Goal: Information Seeking & Learning: Learn about a topic

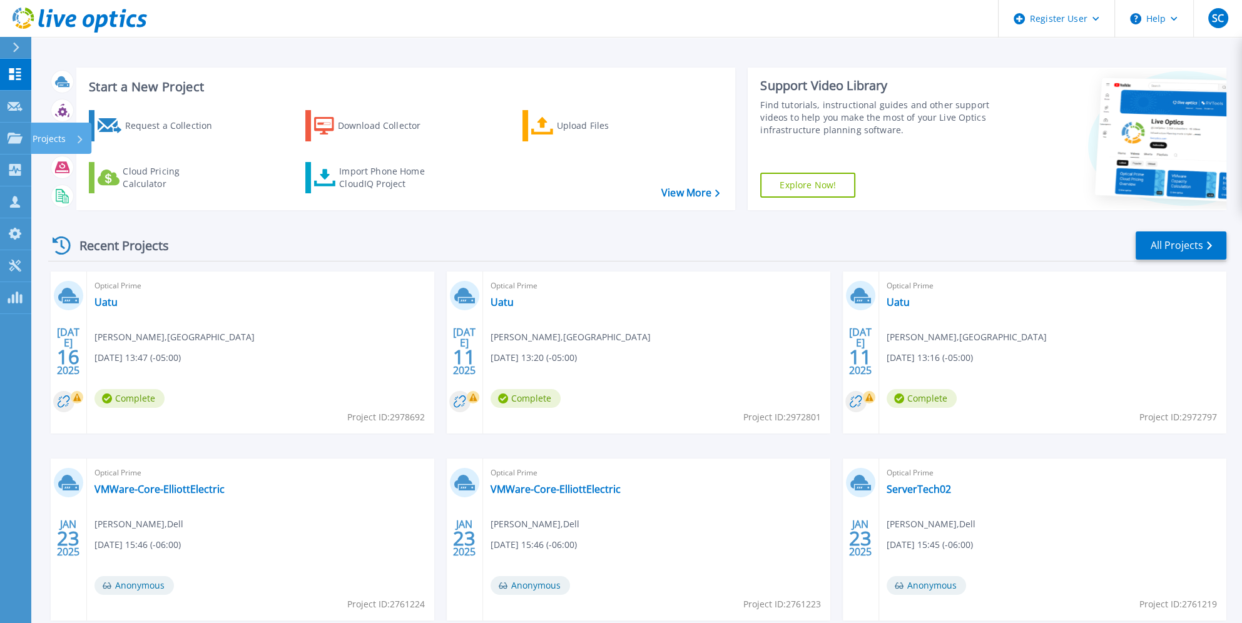
click at [19, 143] on icon at bounding box center [15, 138] width 15 height 11
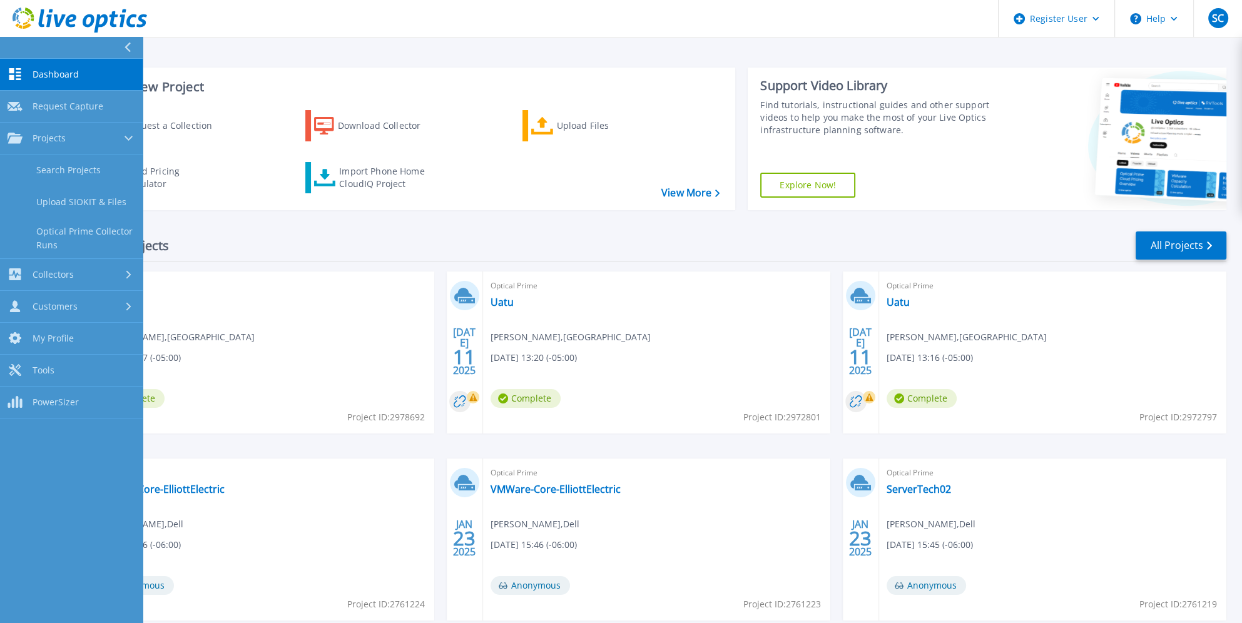
click at [60, 171] on link "Search Projects" at bounding box center [71, 171] width 143 height 32
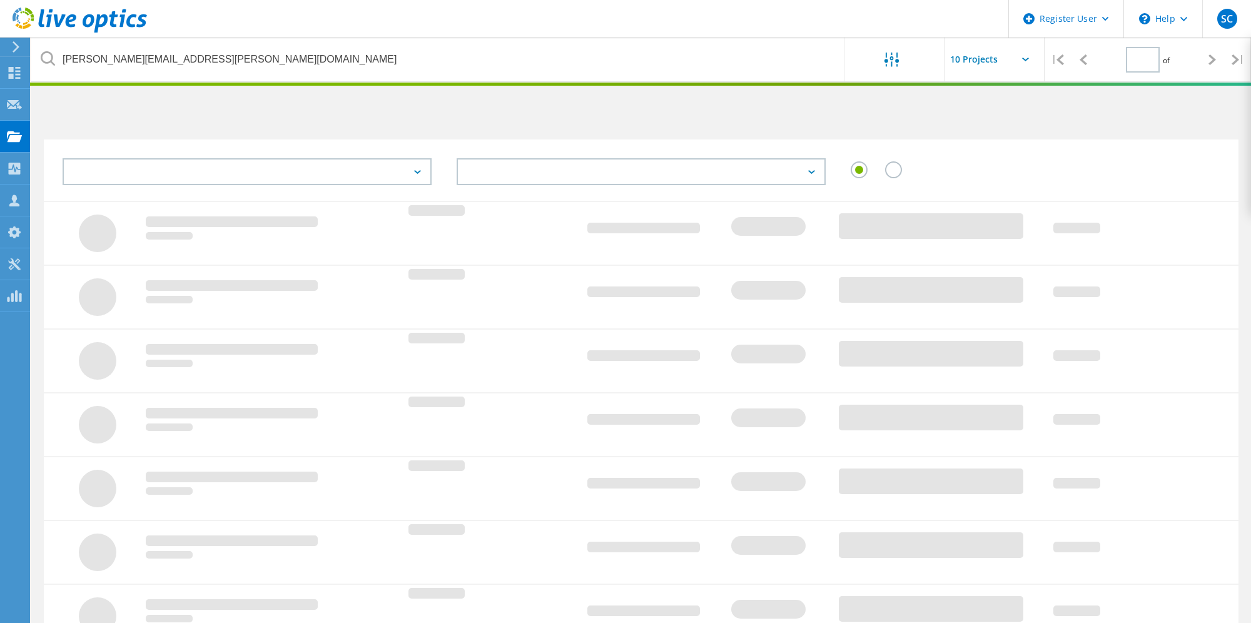
type input "1"
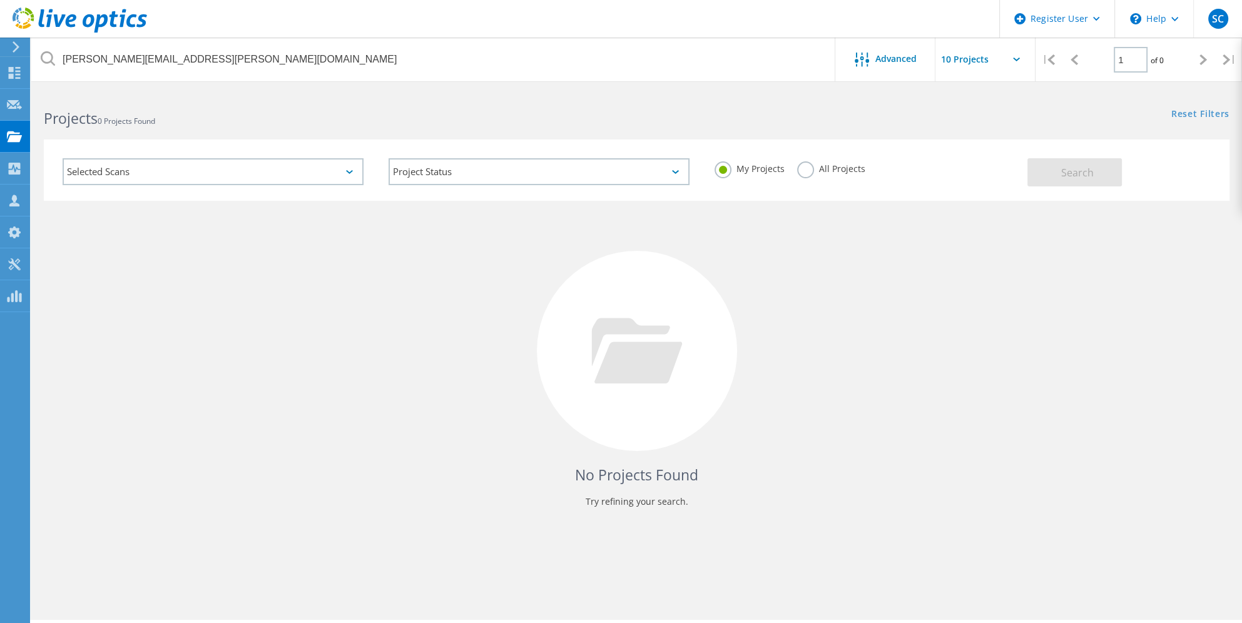
click at [803, 173] on label "All Projects" at bounding box center [831, 167] width 68 height 12
click at [0, 0] on input "All Projects" at bounding box center [0, 0] width 0 height 0
click at [1071, 171] on span "Search" at bounding box center [1077, 173] width 33 height 14
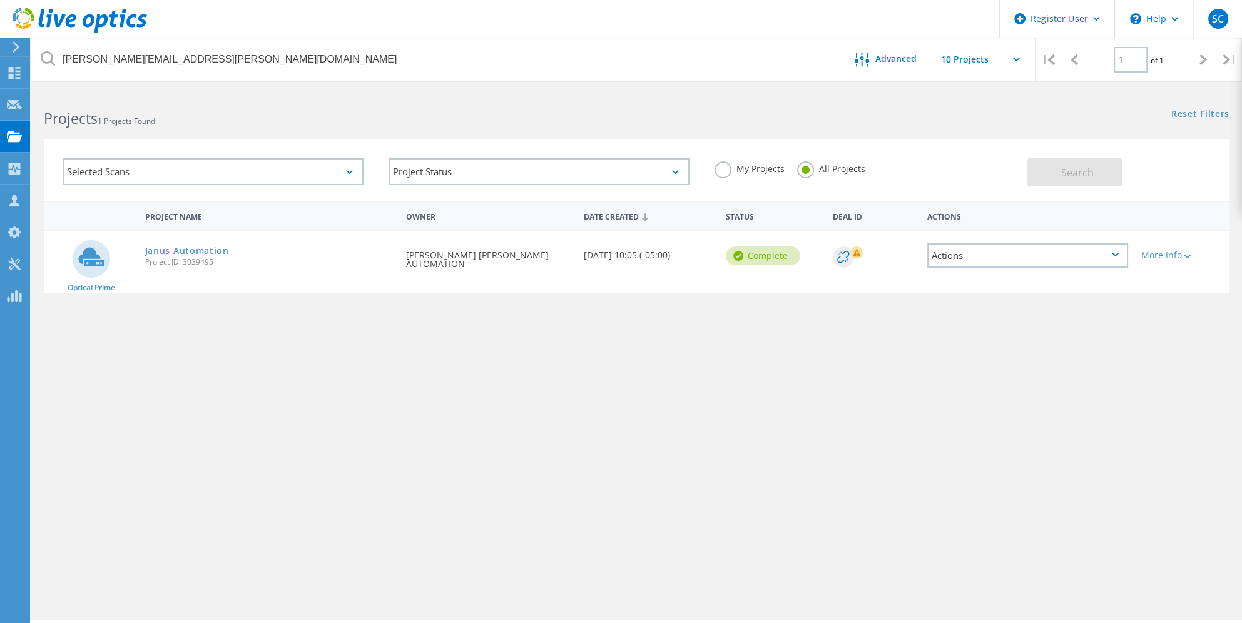
click at [161, 252] on link "Janus Automation" at bounding box center [187, 250] width 84 height 9
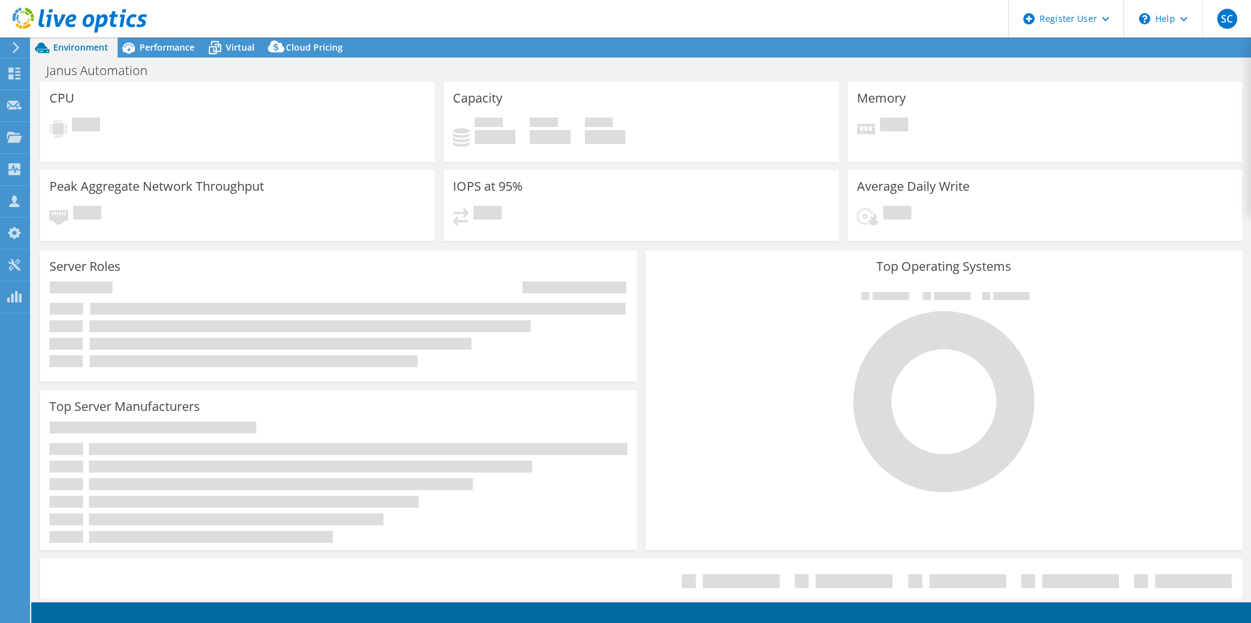
select select "USD"
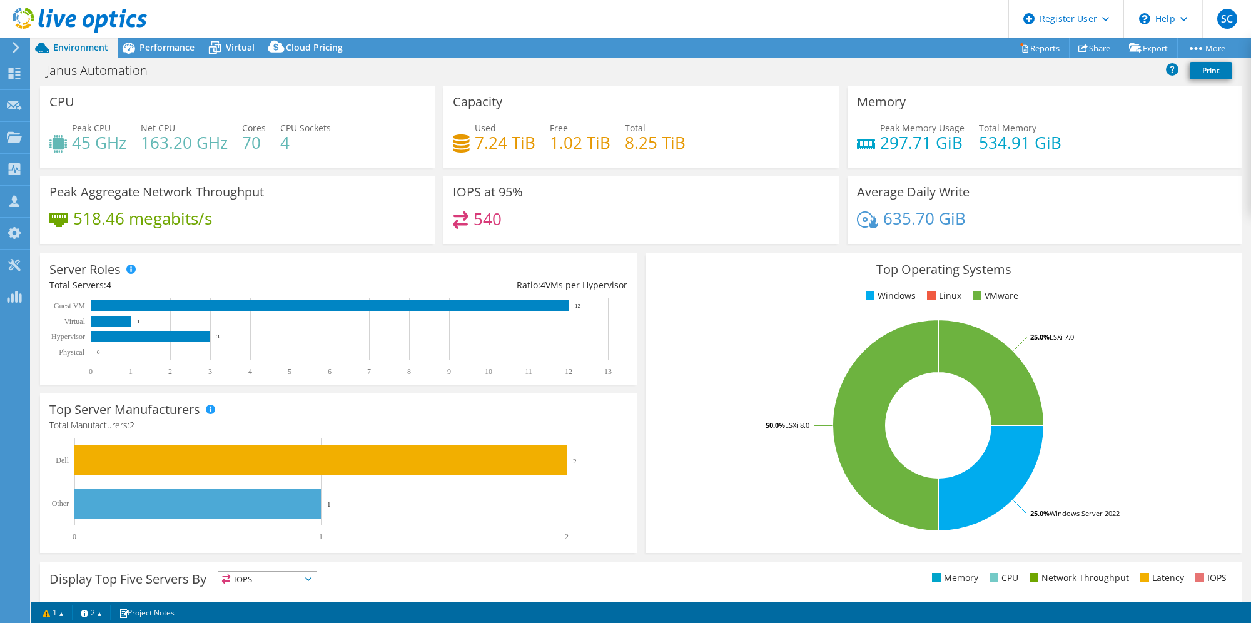
click at [150, 48] on span "Performance" at bounding box center [167, 47] width 55 height 12
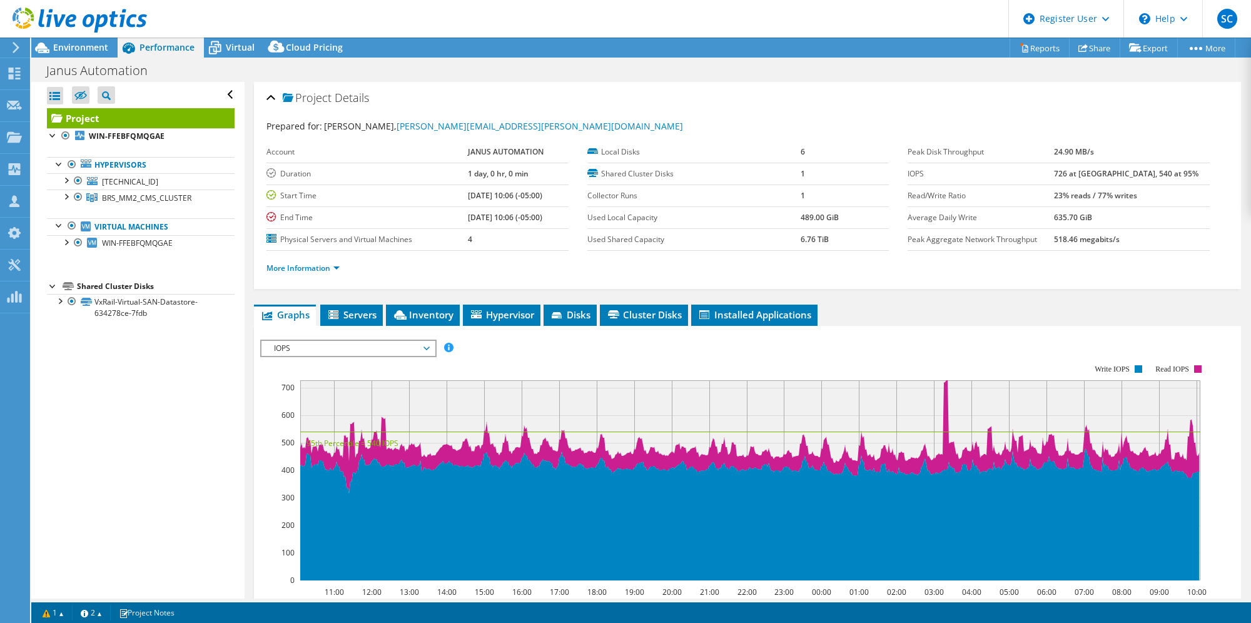
click at [360, 315] on span "Servers" at bounding box center [352, 314] width 50 height 13
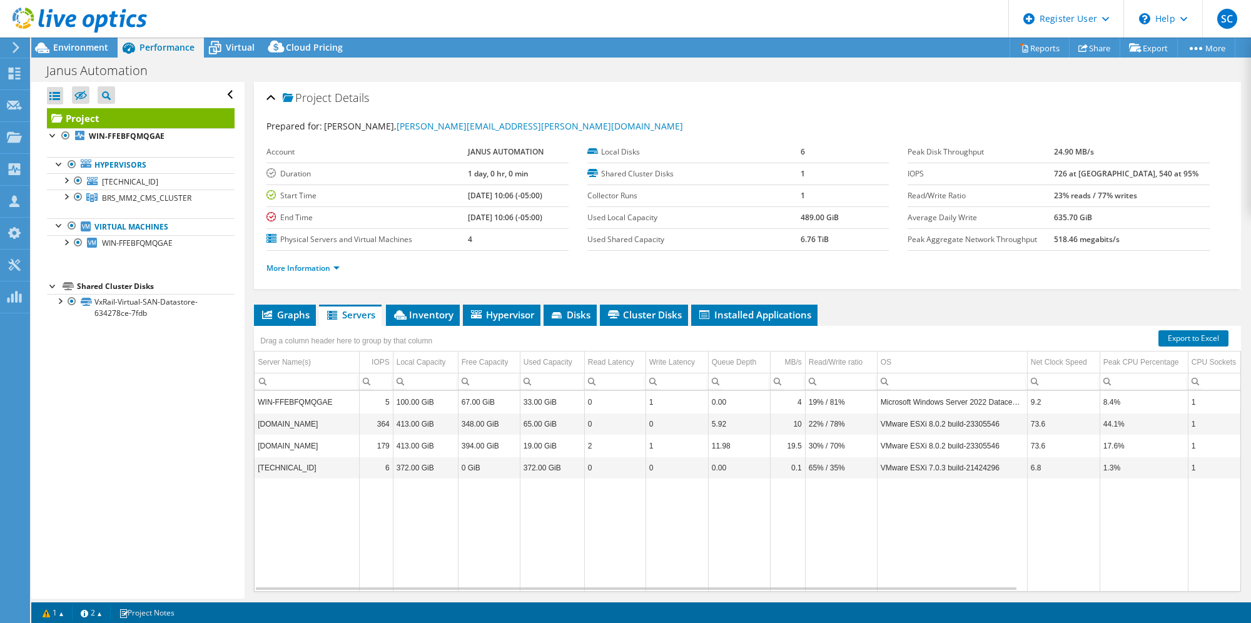
click at [433, 313] on span "Inventory" at bounding box center [422, 314] width 61 height 13
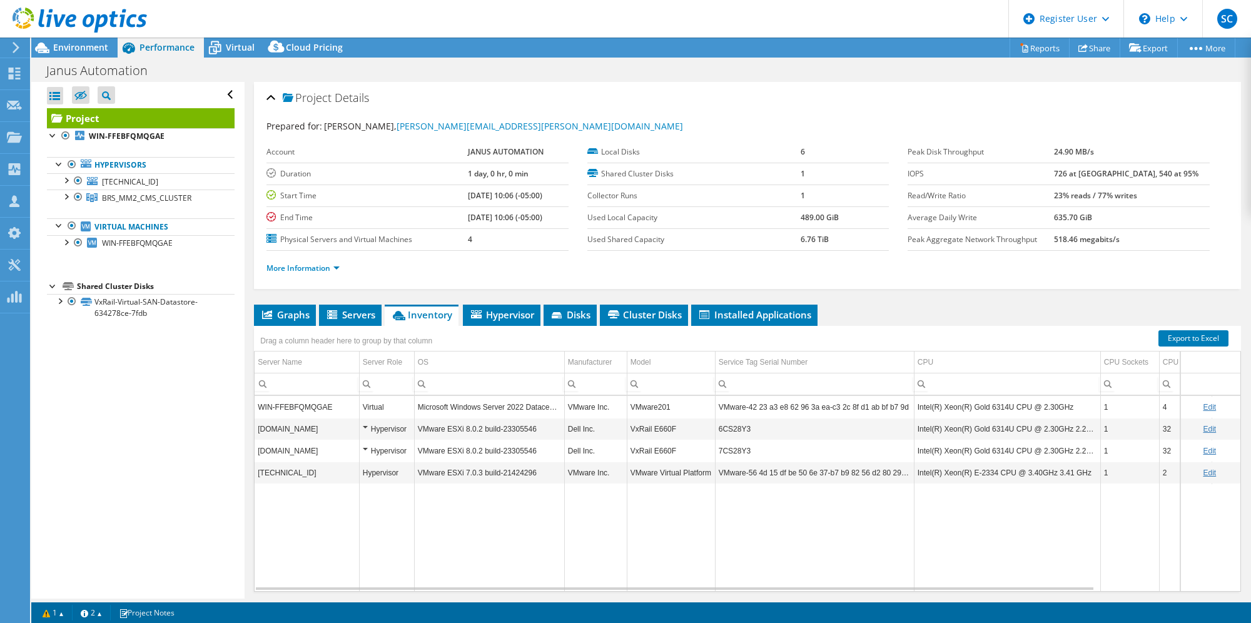
click at [509, 313] on span "Hypervisor" at bounding box center [501, 314] width 65 height 13
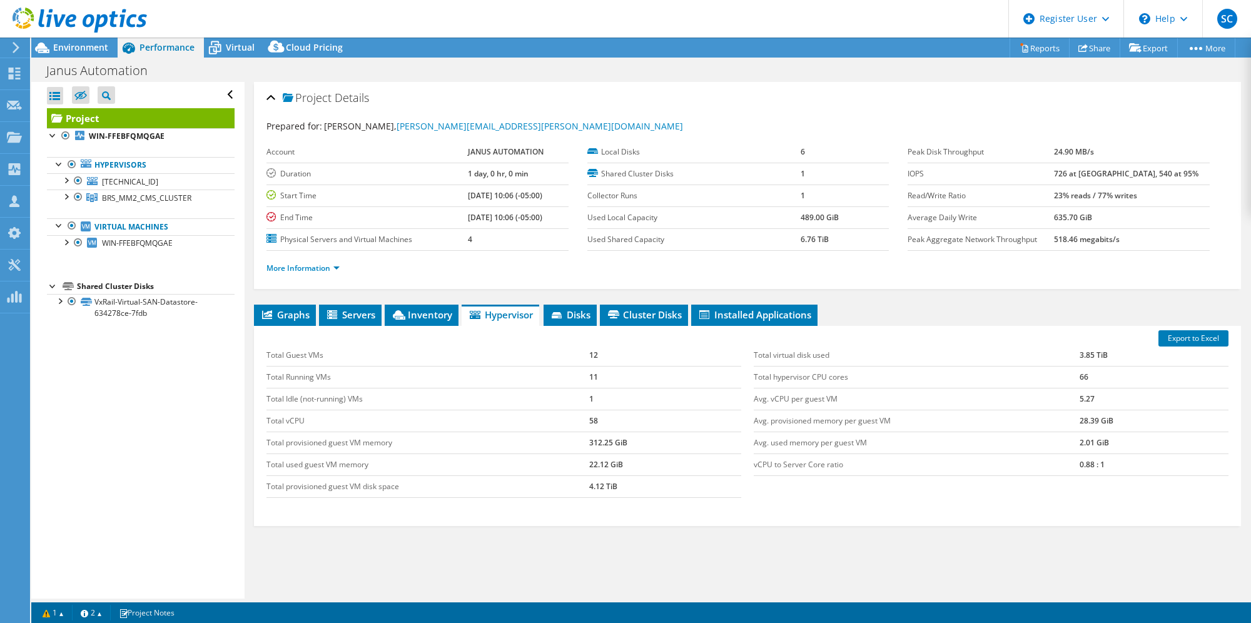
click at [561, 312] on icon at bounding box center [557, 315] width 10 height 6
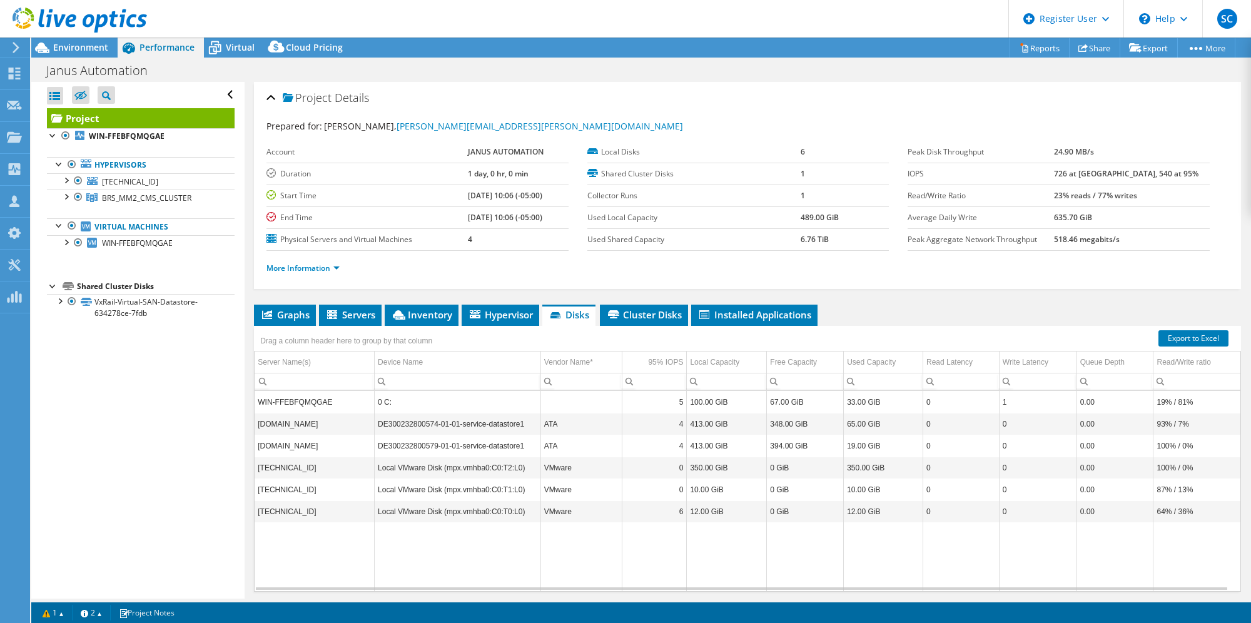
click at [330, 314] on icon at bounding box center [333, 315] width 13 height 11
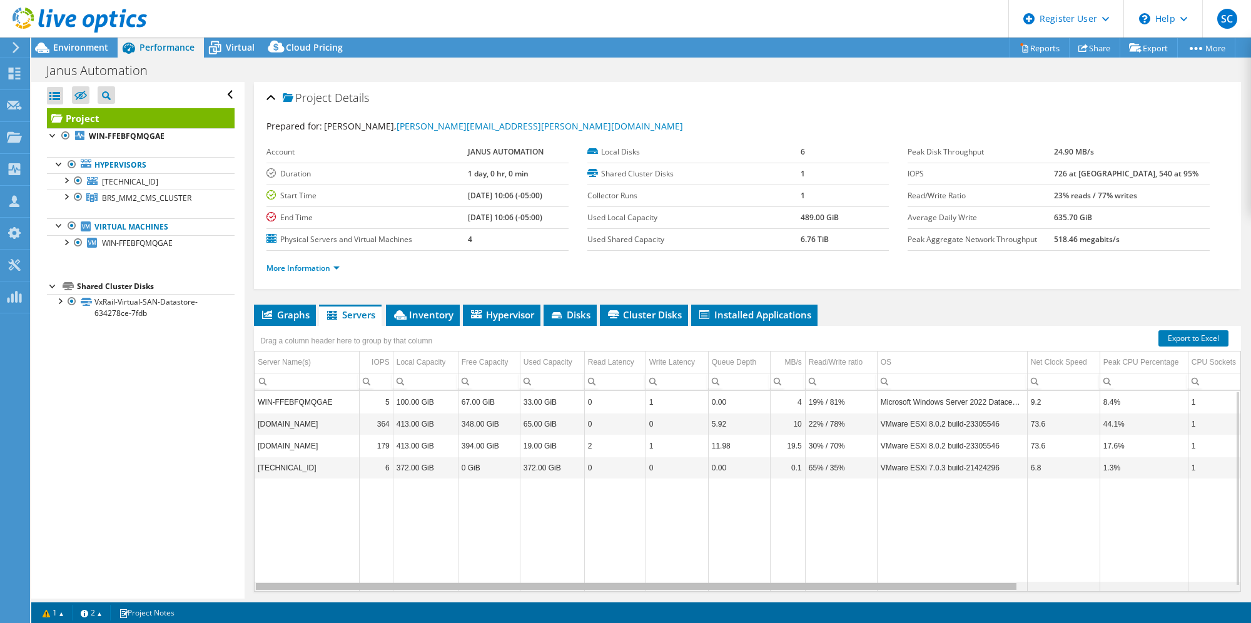
drag, startPoint x: 955, startPoint y: 586, endPoint x: 948, endPoint y: 577, distance: 10.3
click at [948, 577] on body "SC Dell User [PERSON_NAME] [PERSON_NAME][EMAIL_ADDRESS][PERSON_NAME][DOMAIN_NAM…" at bounding box center [625, 311] width 1251 height 623
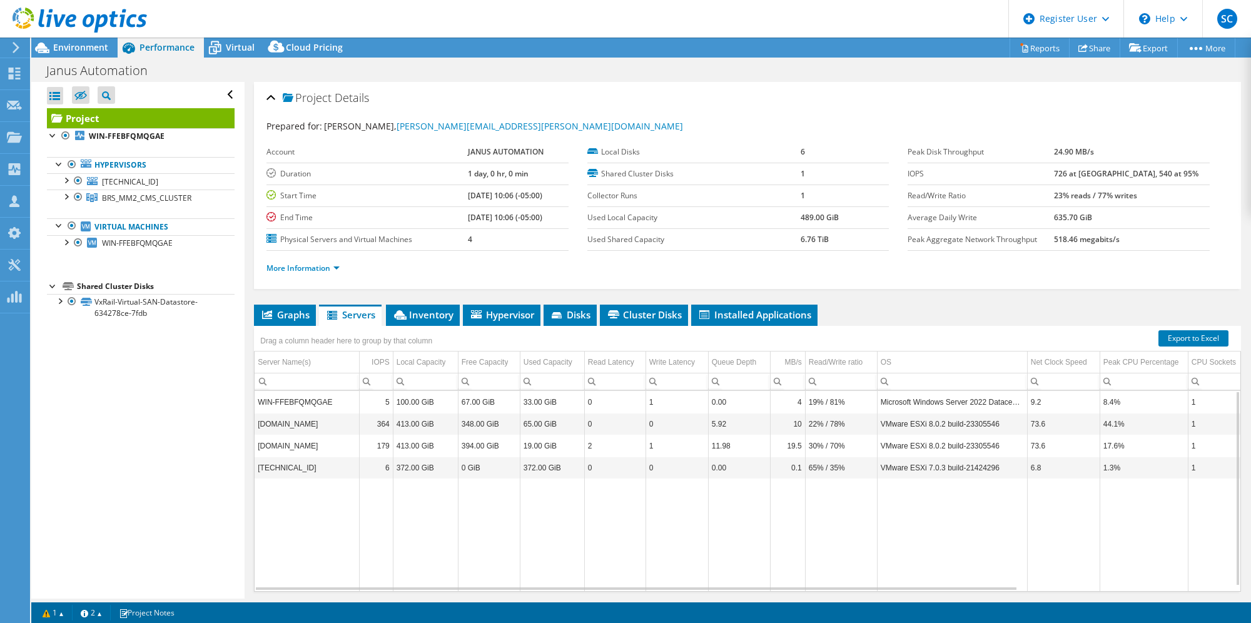
click at [433, 309] on span "Inventory" at bounding box center [422, 314] width 61 height 13
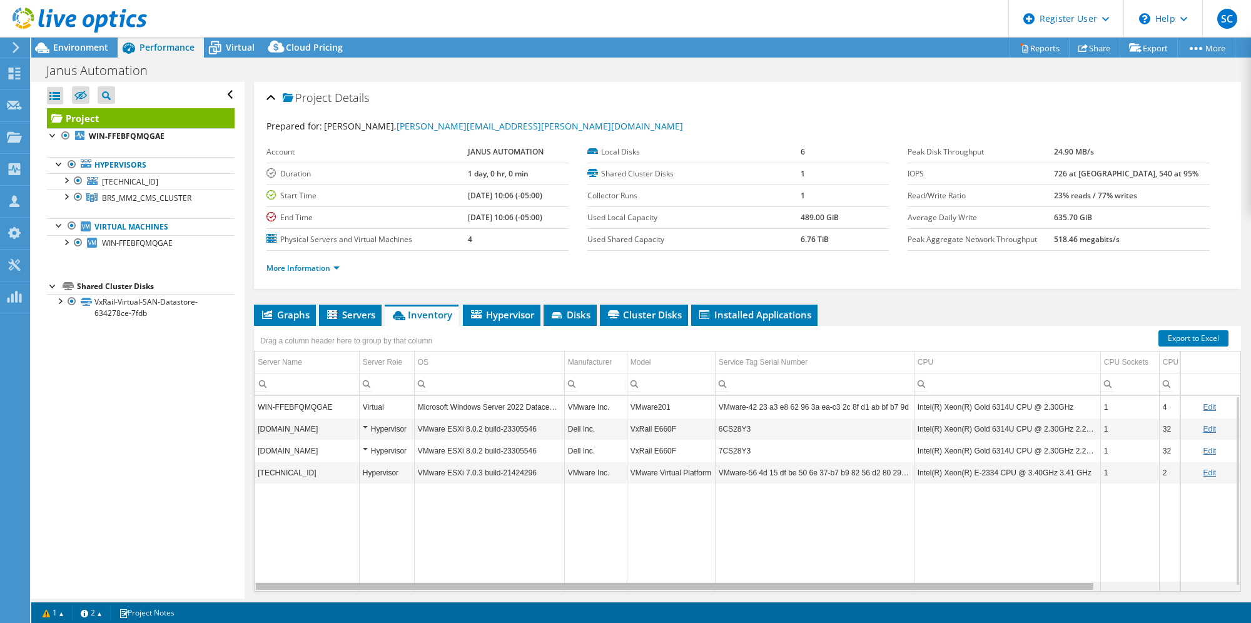
drag, startPoint x: 594, startPoint y: 586, endPoint x: 603, endPoint y: 567, distance: 21.0
click at [613, 576] on body "SC Dell User [PERSON_NAME] [PERSON_NAME][EMAIL_ADDRESS][PERSON_NAME][DOMAIN_NAM…" at bounding box center [625, 311] width 1251 height 623
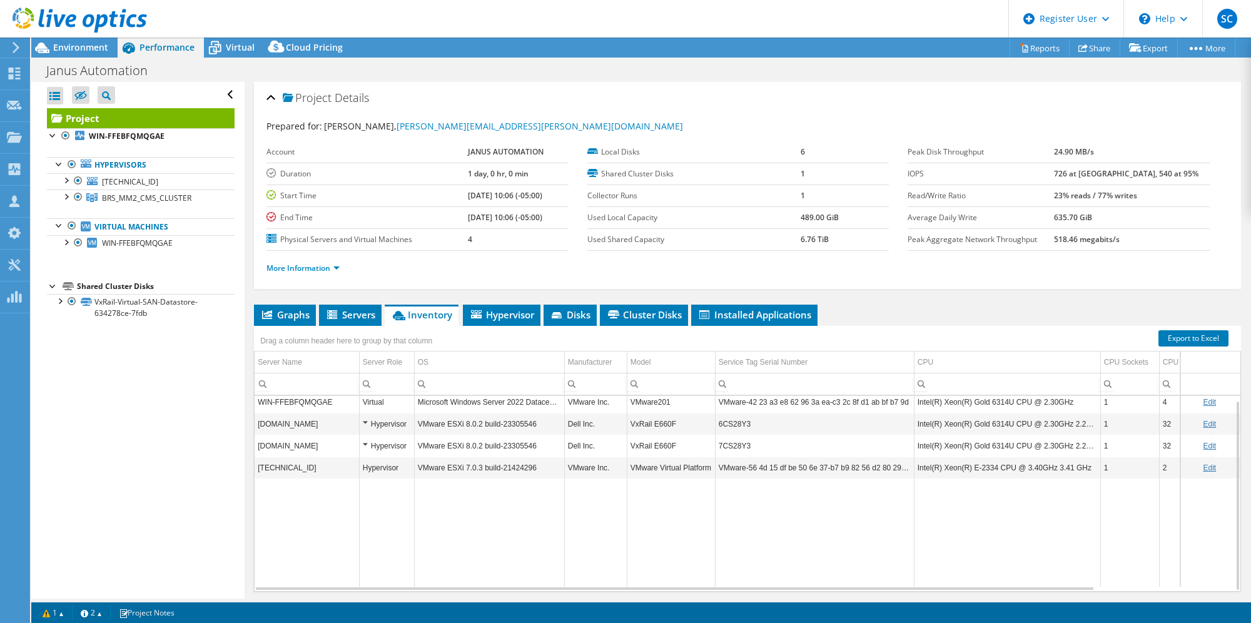
click at [365, 418] on div "Hypervisor" at bounding box center [387, 424] width 48 height 15
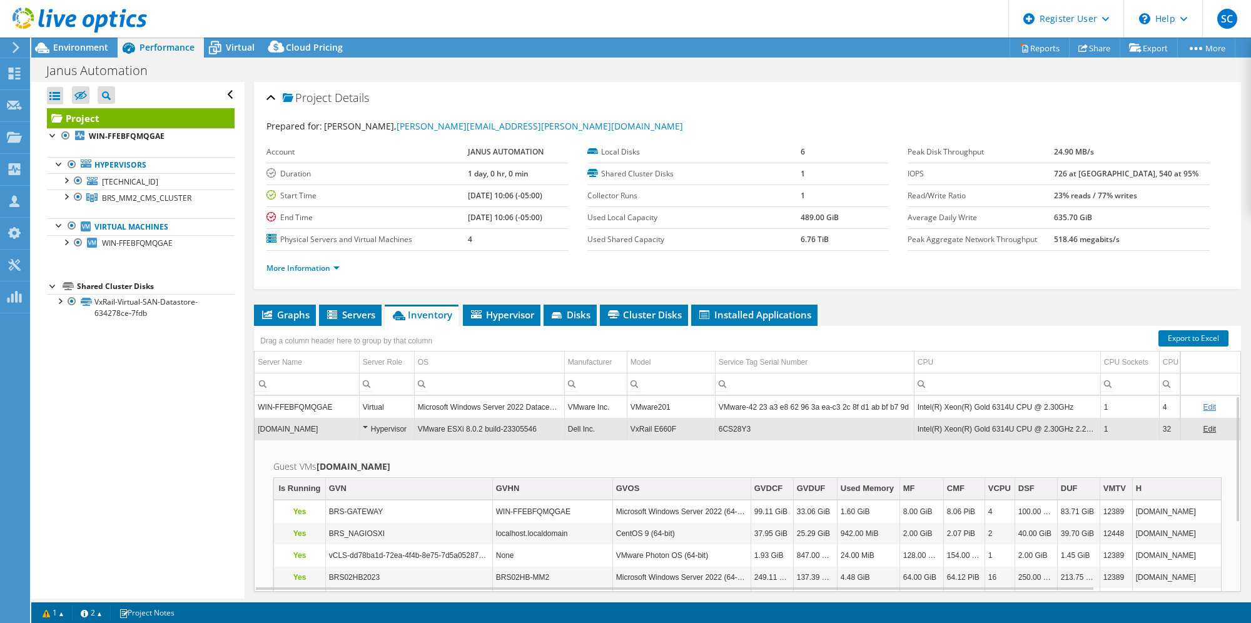
click at [363, 425] on div "Hypervisor" at bounding box center [387, 429] width 48 height 15
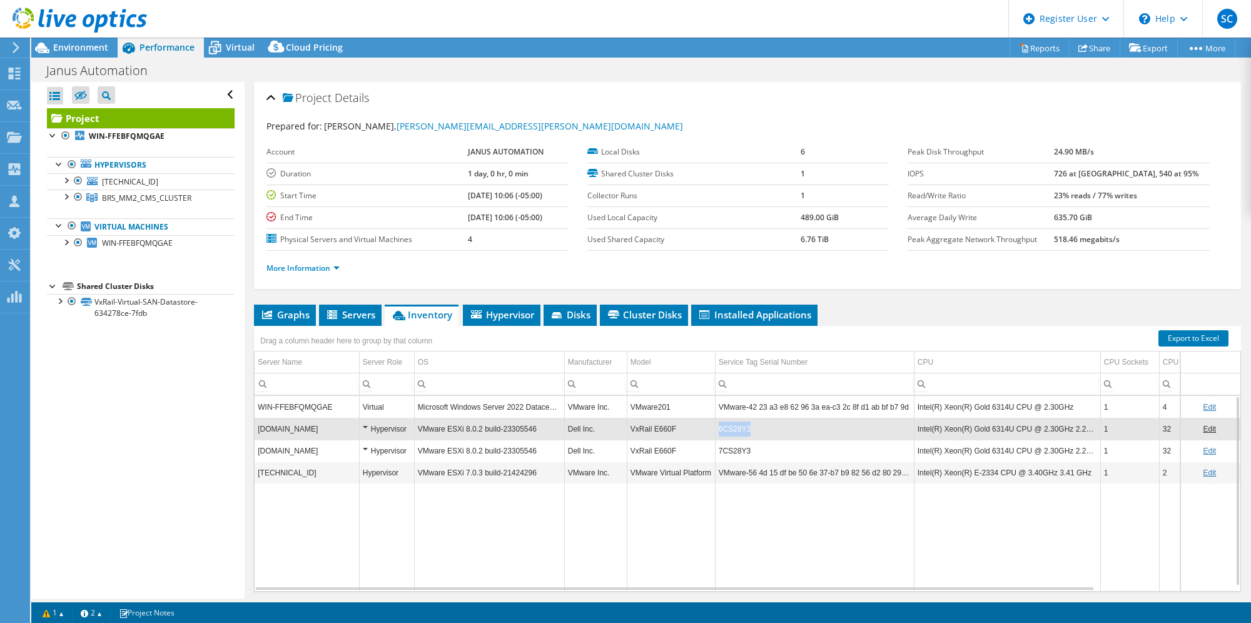
drag, startPoint x: 754, startPoint y: 435, endPoint x: 718, endPoint y: 434, distance: 35.7
click at [718, 434] on td "6CS28Y3" at bounding box center [814, 429] width 199 height 22
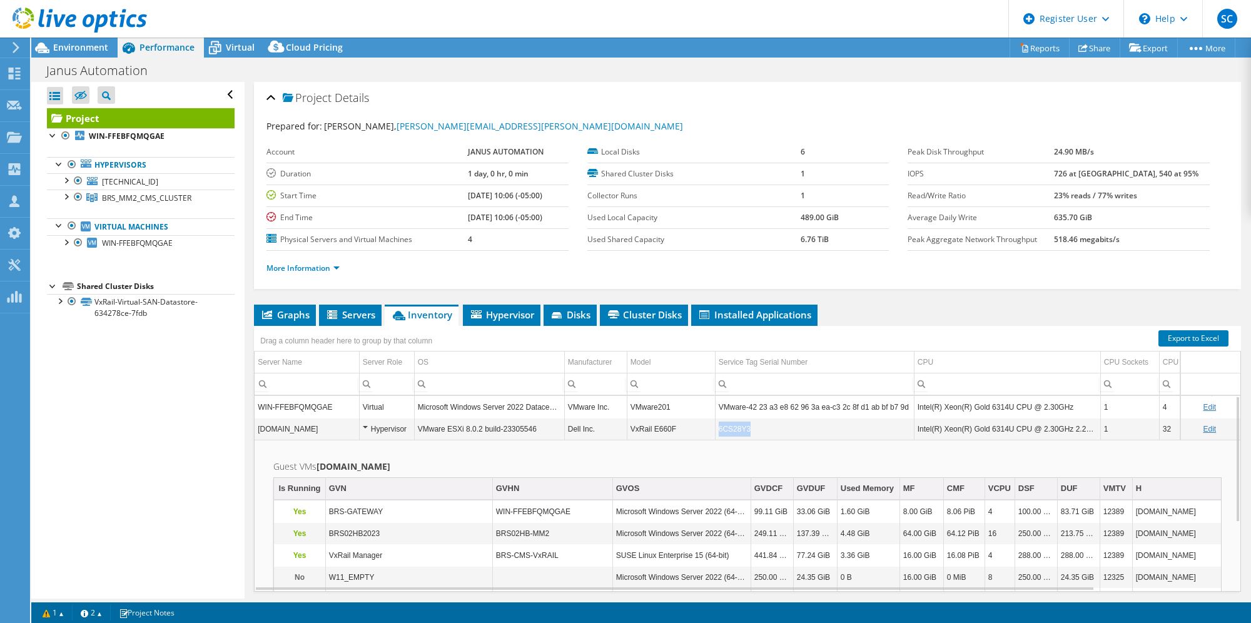
copy tr "6CS28Y3"
drag, startPoint x: 751, startPoint y: 428, endPoint x: 713, endPoint y: 430, distance: 38.2
click at [713, 430] on tr "[DOMAIN_NAME] Hypervisor VMware ESXi 8.0.2 build-23305546 Dell Inc. VxRail E660…" at bounding box center [822, 429] width 1135 height 22
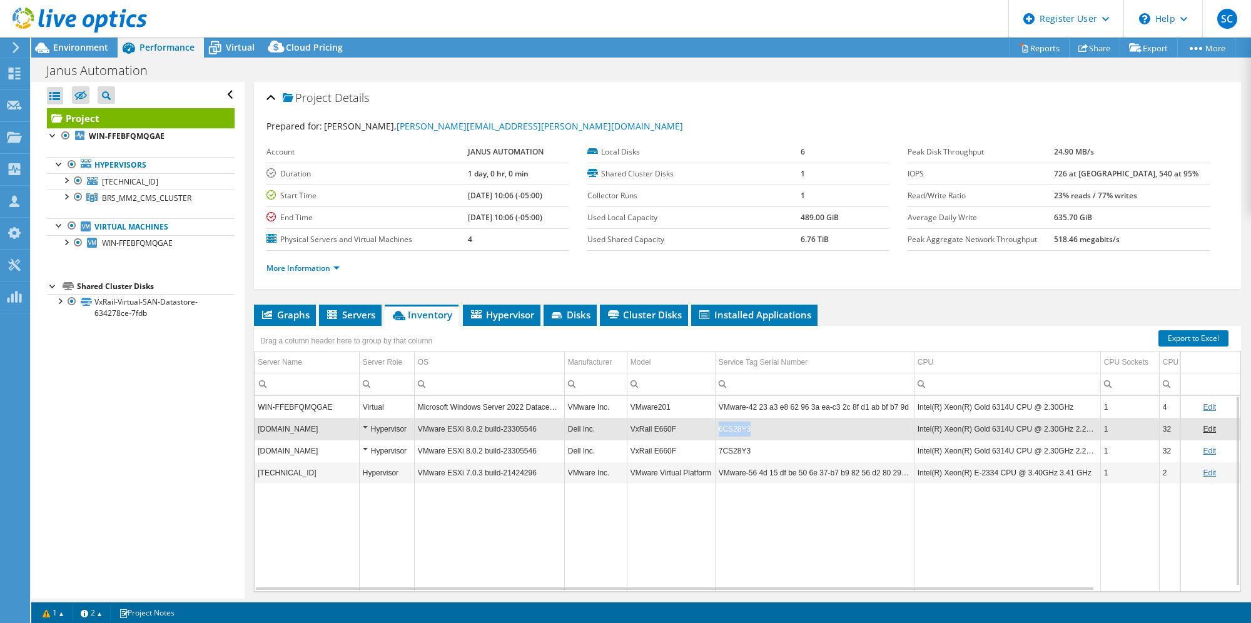
drag, startPoint x: 749, startPoint y: 424, endPoint x: 719, endPoint y: 424, distance: 30.0
click at [719, 424] on td "6CS28Y3" at bounding box center [814, 429] width 199 height 22
copy td "6CS28Y3"
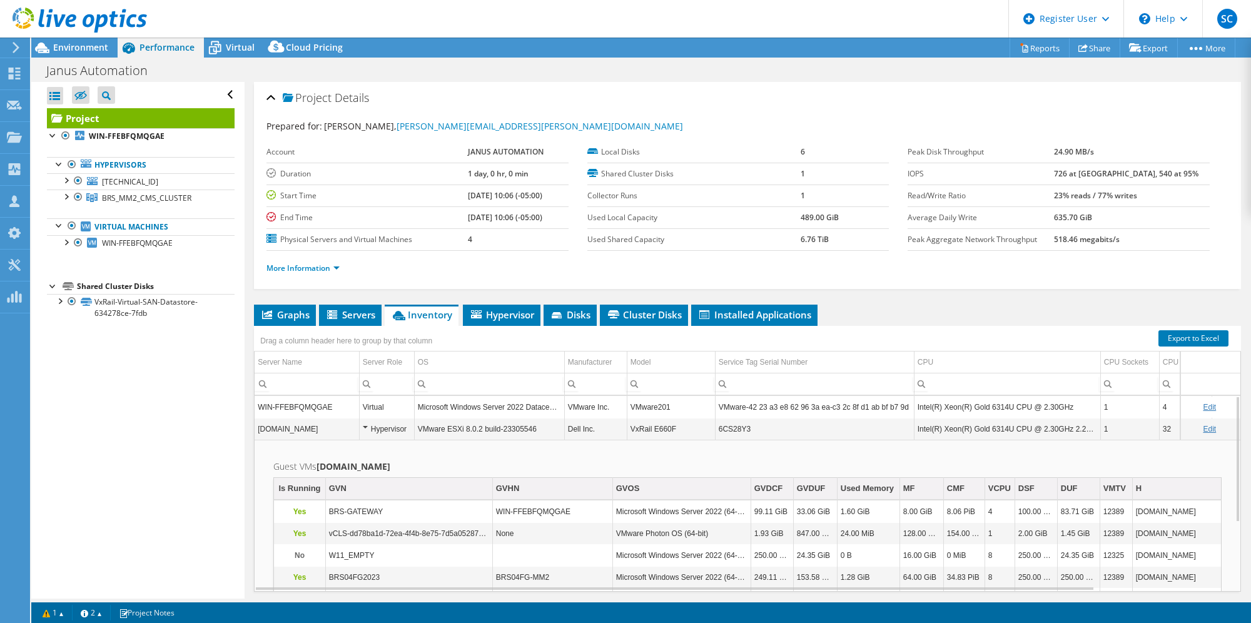
click at [363, 423] on div "Hypervisor" at bounding box center [387, 429] width 48 height 15
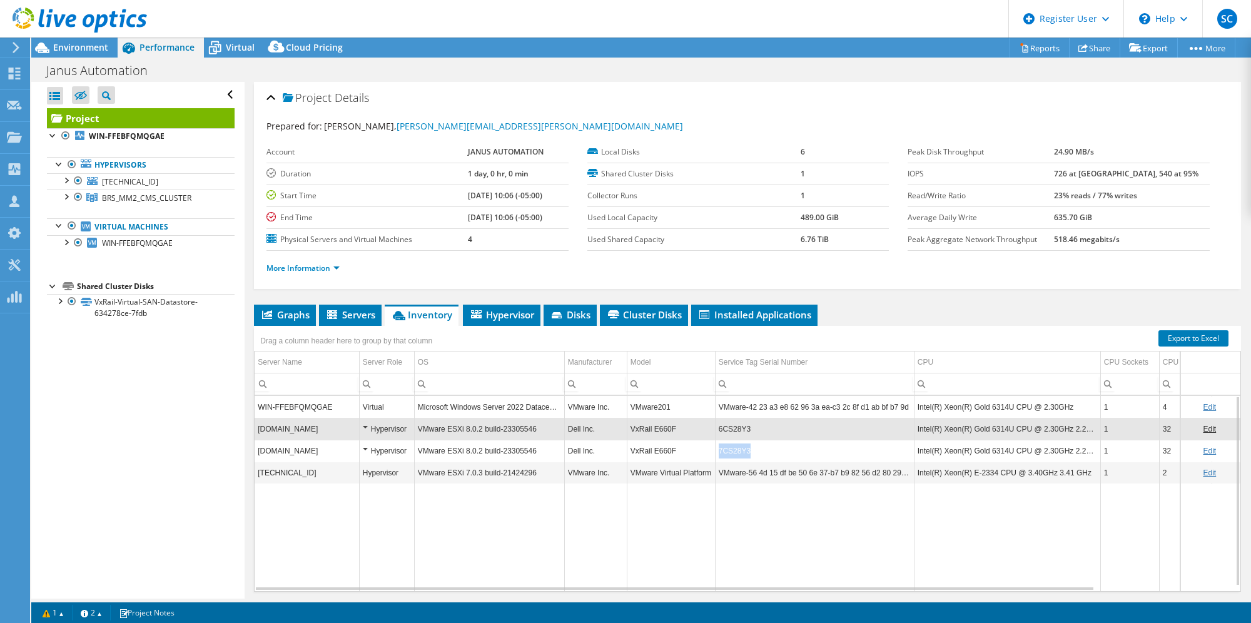
drag, startPoint x: 753, startPoint y: 445, endPoint x: 718, endPoint y: 454, distance: 36.0
click at [718, 454] on td "7CS28Y3" at bounding box center [814, 451] width 199 height 22
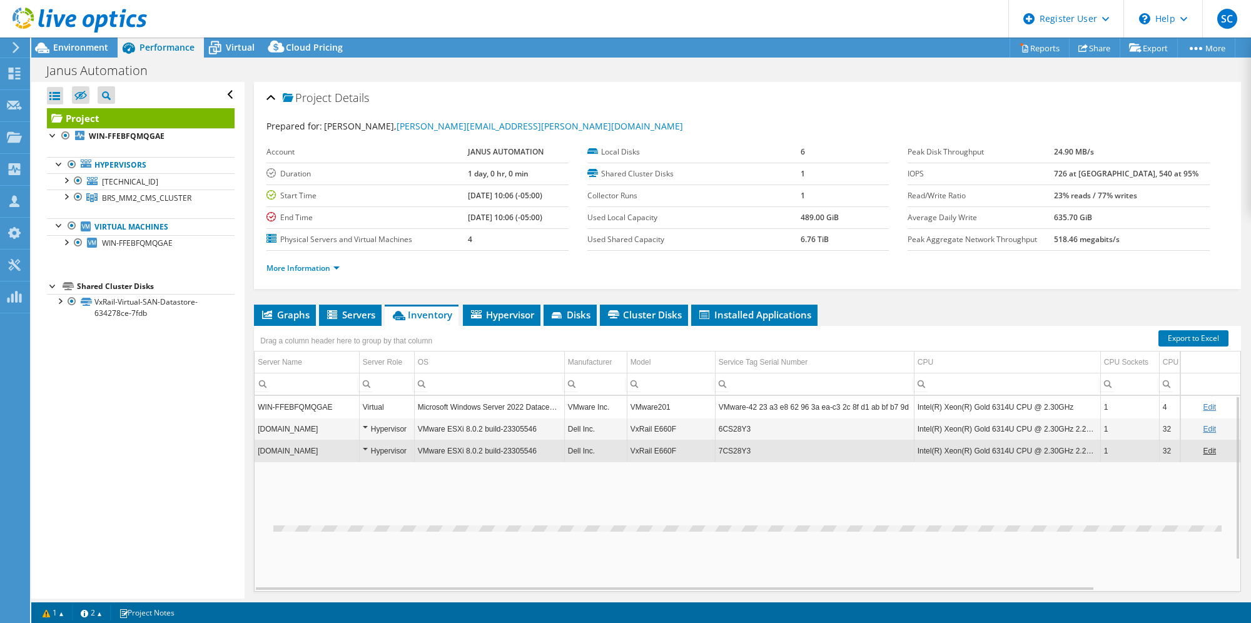
copy td "7CS28Y3"
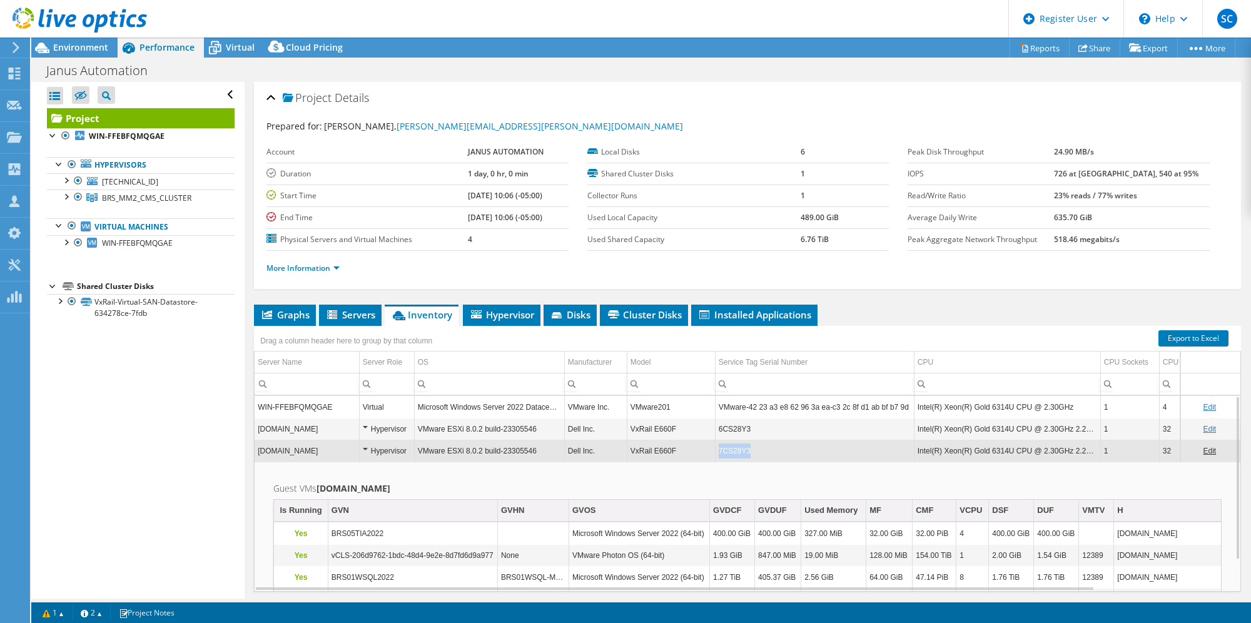
drag, startPoint x: 720, startPoint y: 449, endPoint x: 750, endPoint y: 449, distance: 30.0
click at [750, 449] on td "7CS28Y3" at bounding box center [814, 451] width 199 height 22
copy td "7CS28Y3"
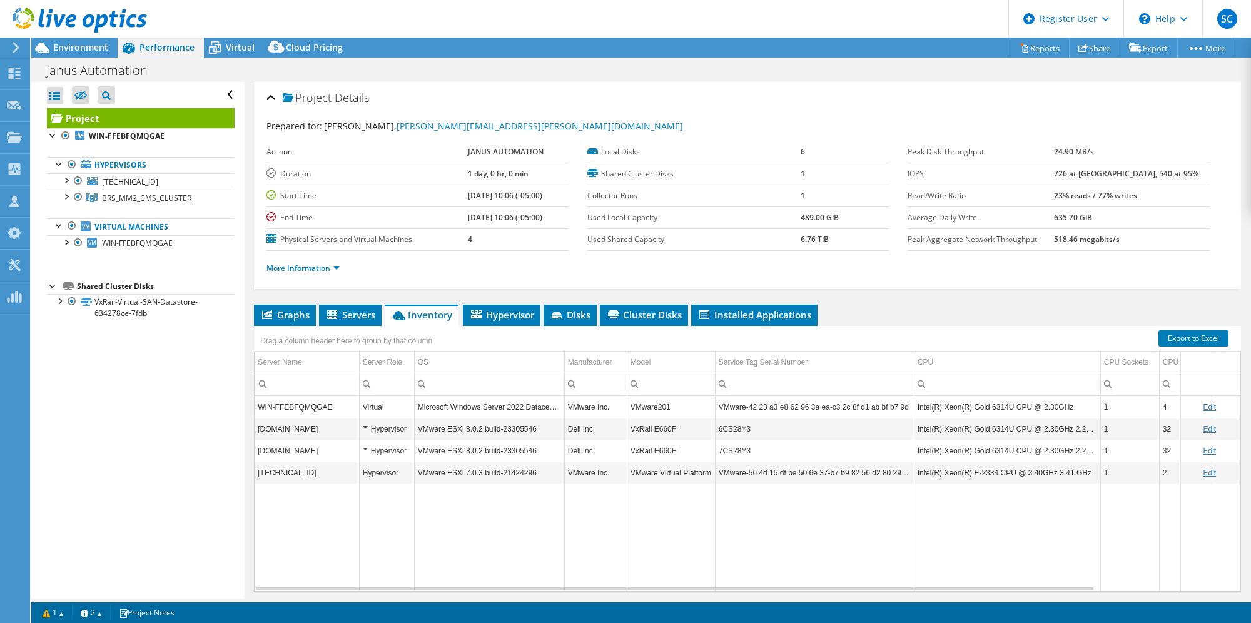
click at [991, 315] on ul "Graphs Servers Inventory Hypervisor Disks Cluster Disks Installed Applications" at bounding box center [747, 315] width 987 height 21
click at [270, 98] on div "Project Details" at bounding box center [748, 98] width 962 height 27
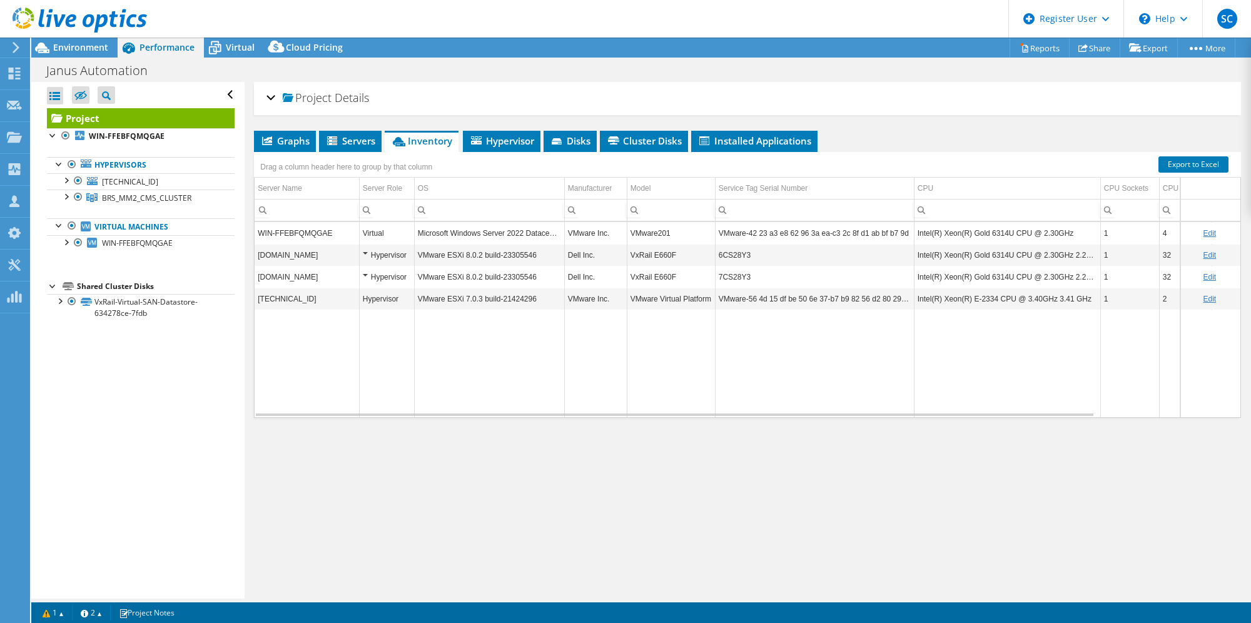
click at [270, 98] on div "Project Details" at bounding box center [748, 98] width 962 height 27
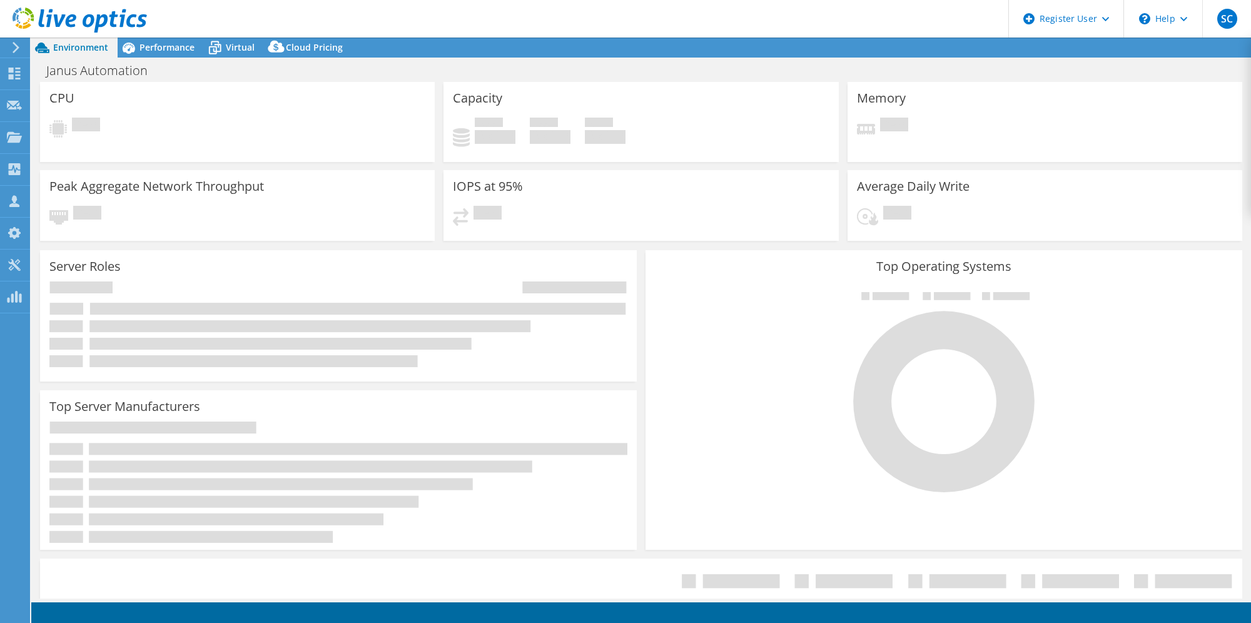
select select "USD"
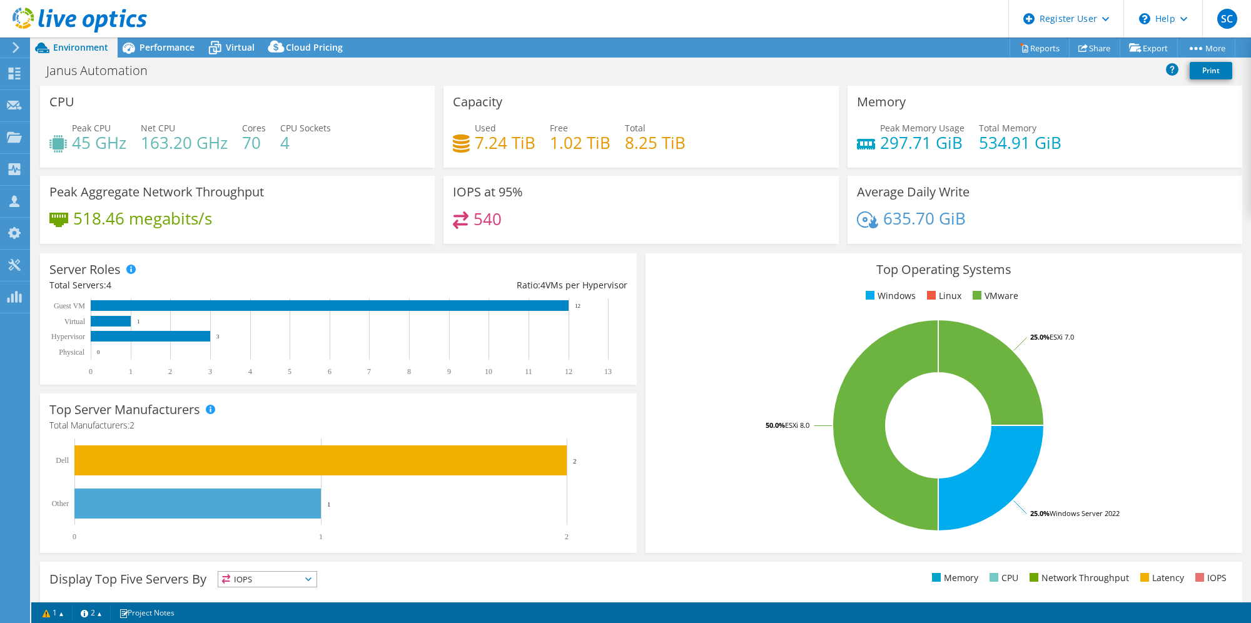
click at [156, 50] on span "Performance" at bounding box center [167, 47] width 55 height 12
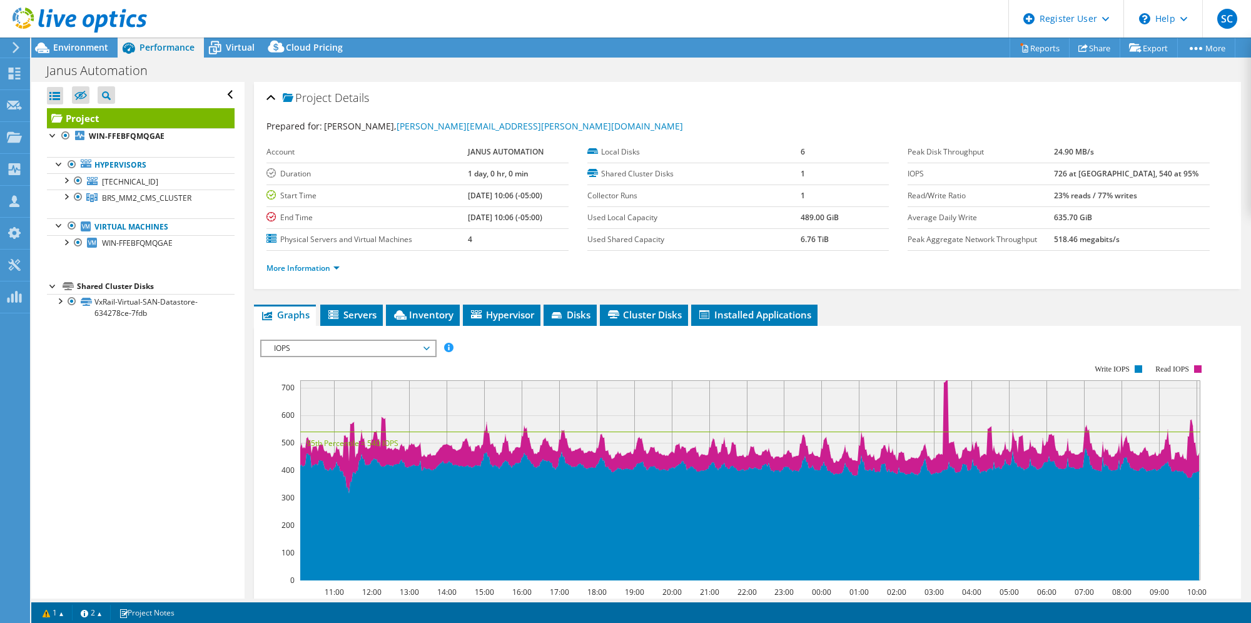
click at [413, 347] on span "IOPS" at bounding box center [348, 348] width 161 height 15
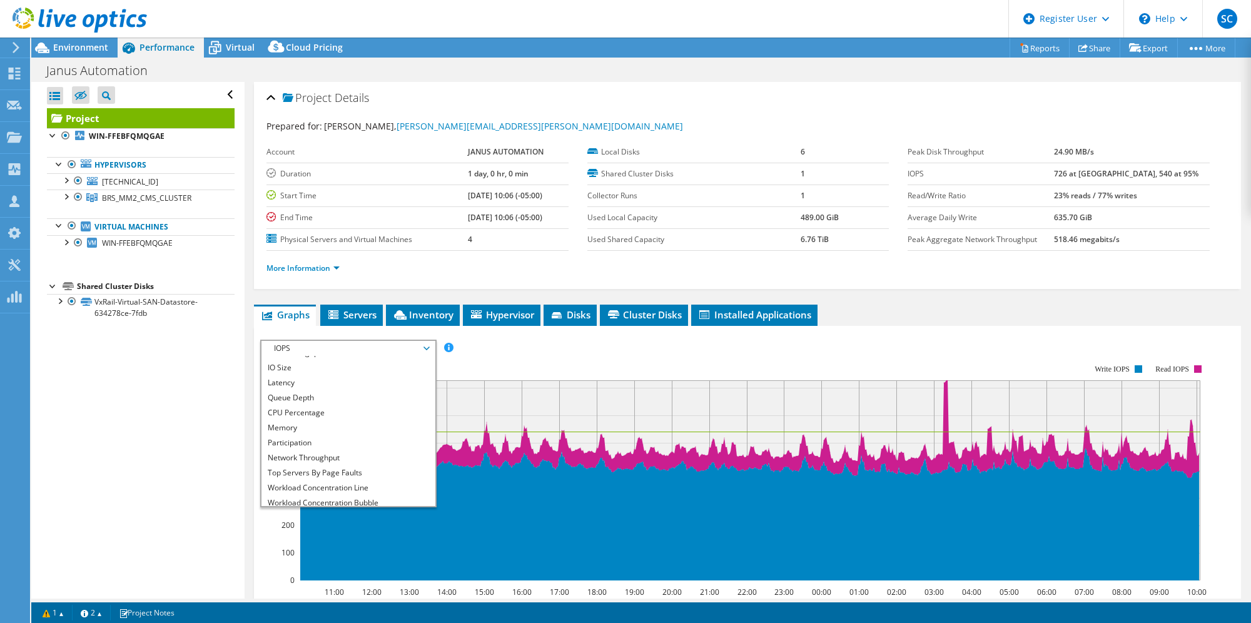
scroll to position [45, 0]
click at [337, 496] on li "All" at bounding box center [348, 498] width 173 height 15
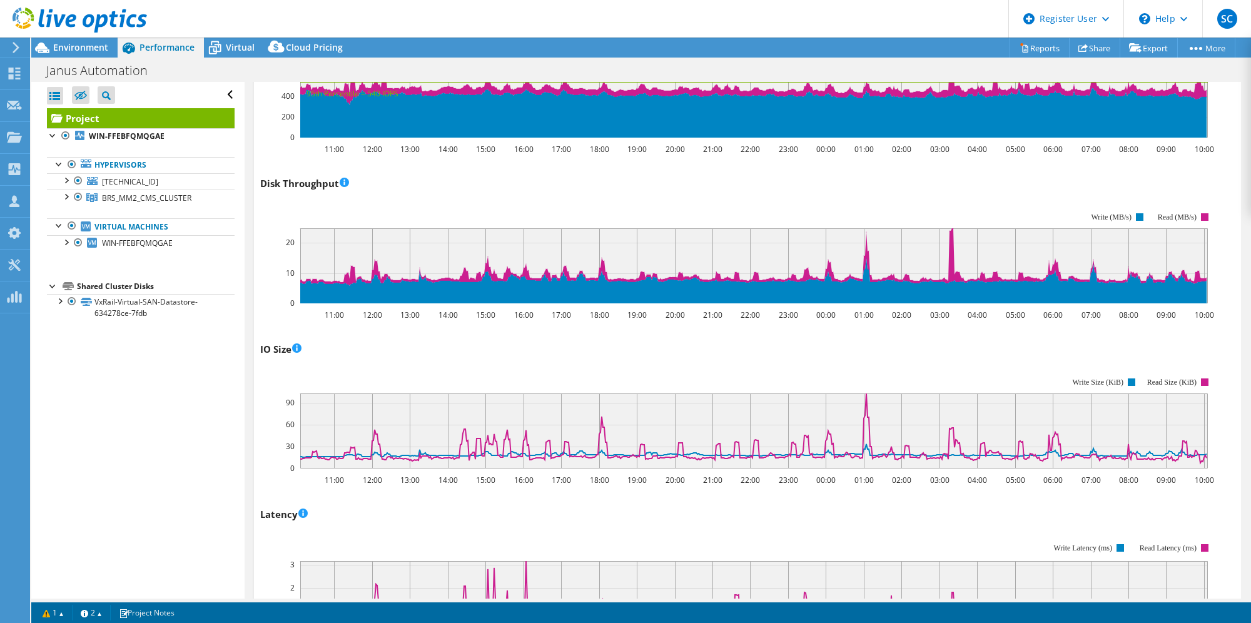
scroll to position [143, 0]
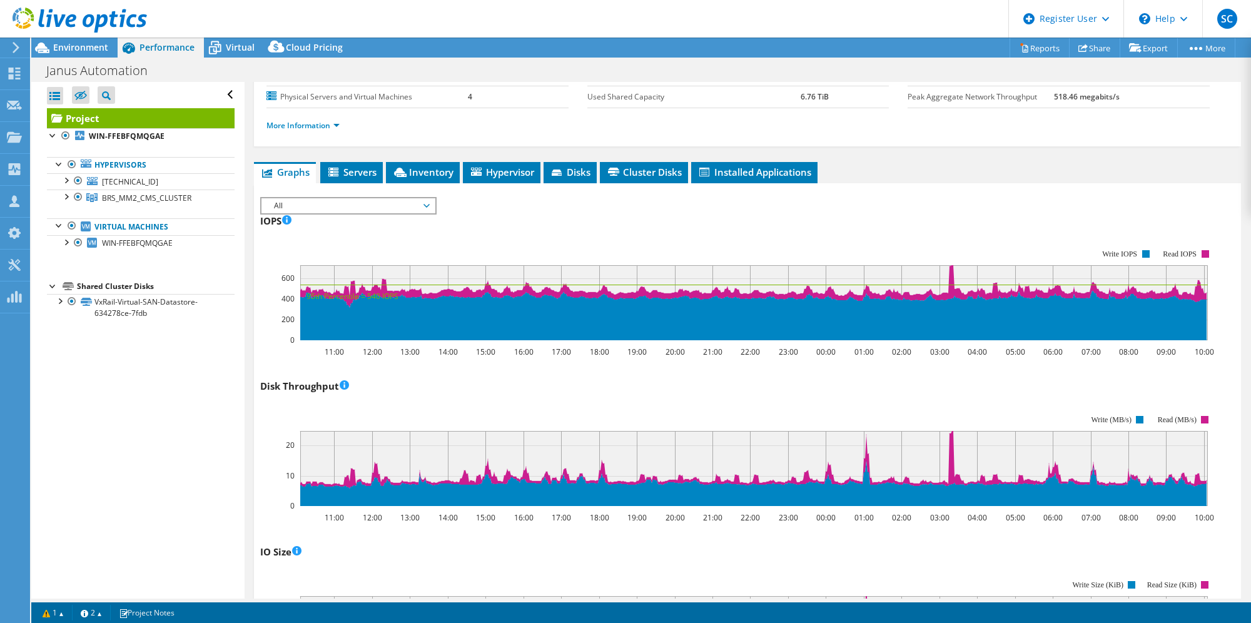
click at [360, 166] on span "Servers" at bounding box center [352, 172] width 50 height 13
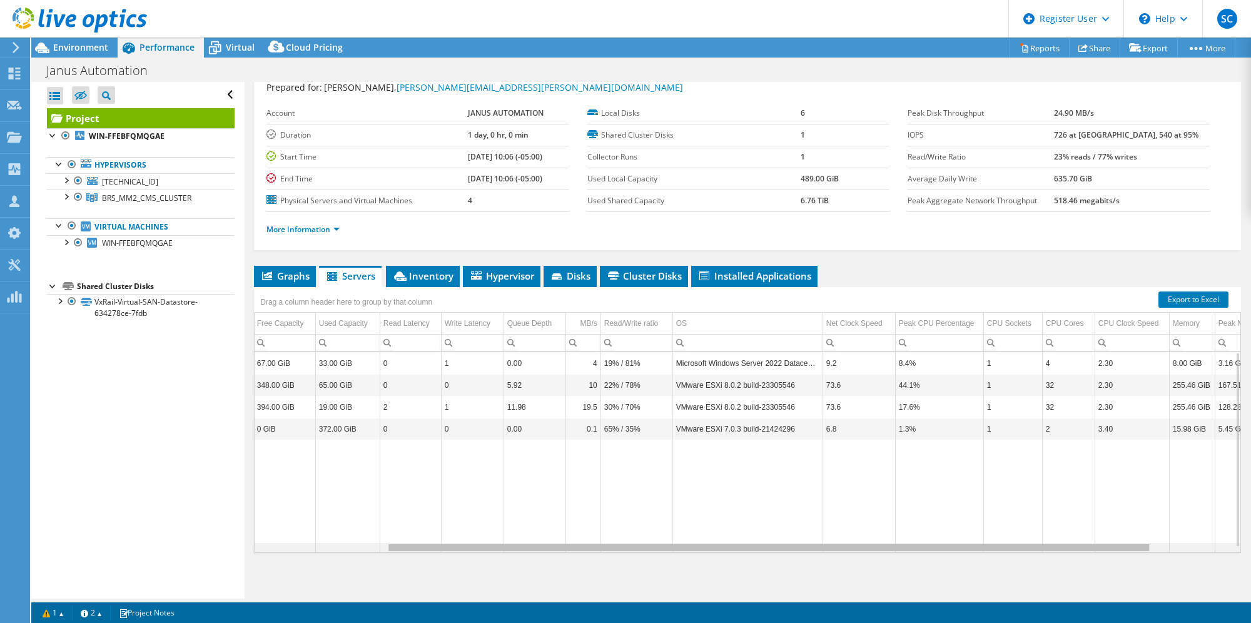
scroll to position [0, 0]
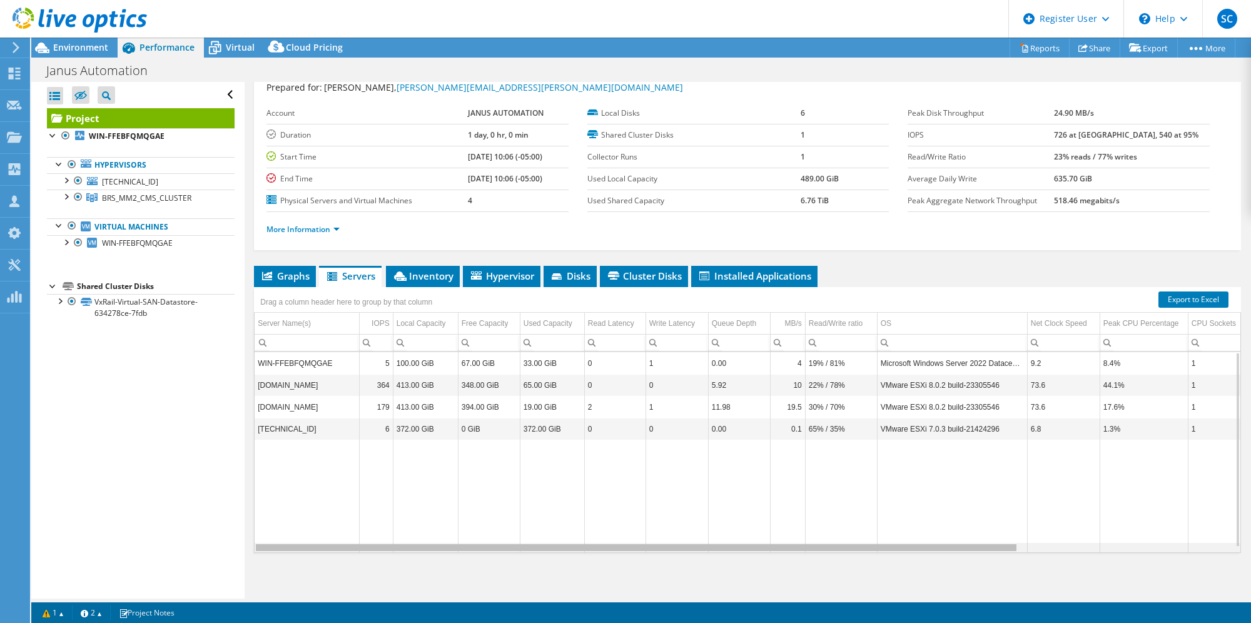
drag, startPoint x: 958, startPoint y: 544, endPoint x: 676, endPoint y: 529, distance: 283.2
click at [711, 542] on body "SC Dell User [PERSON_NAME] [PERSON_NAME][EMAIL_ADDRESS][PERSON_NAME][DOMAIN_NAM…" at bounding box center [625, 311] width 1251 height 623
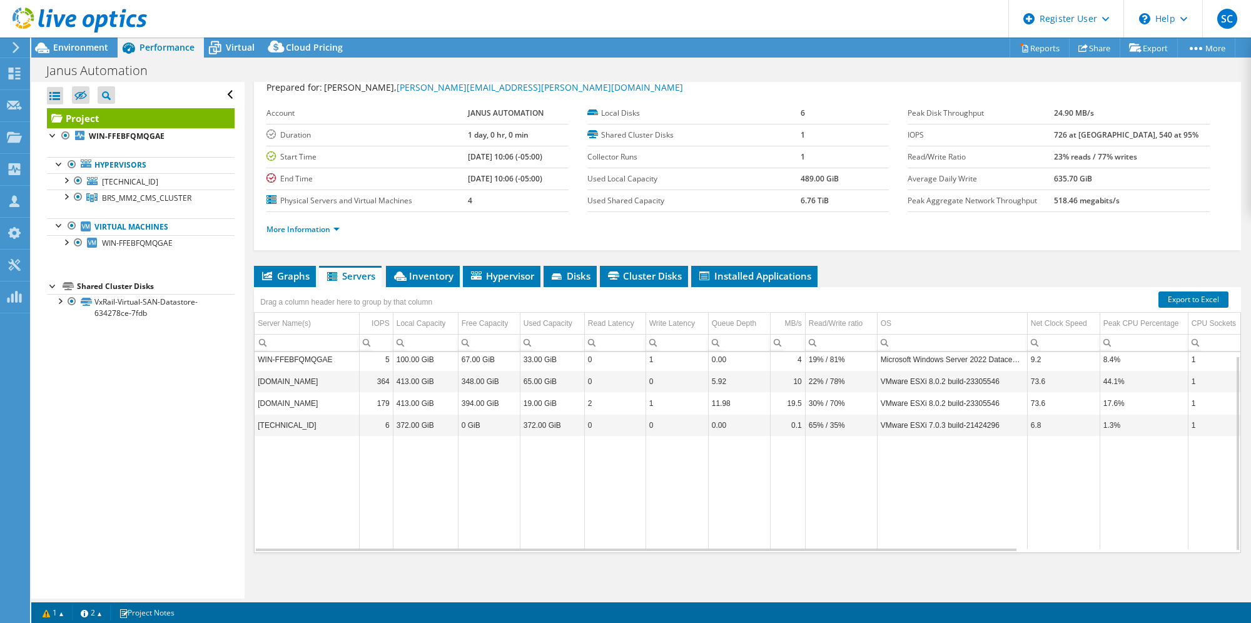
click at [419, 278] on span "Inventory" at bounding box center [422, 276] width 61 height 13
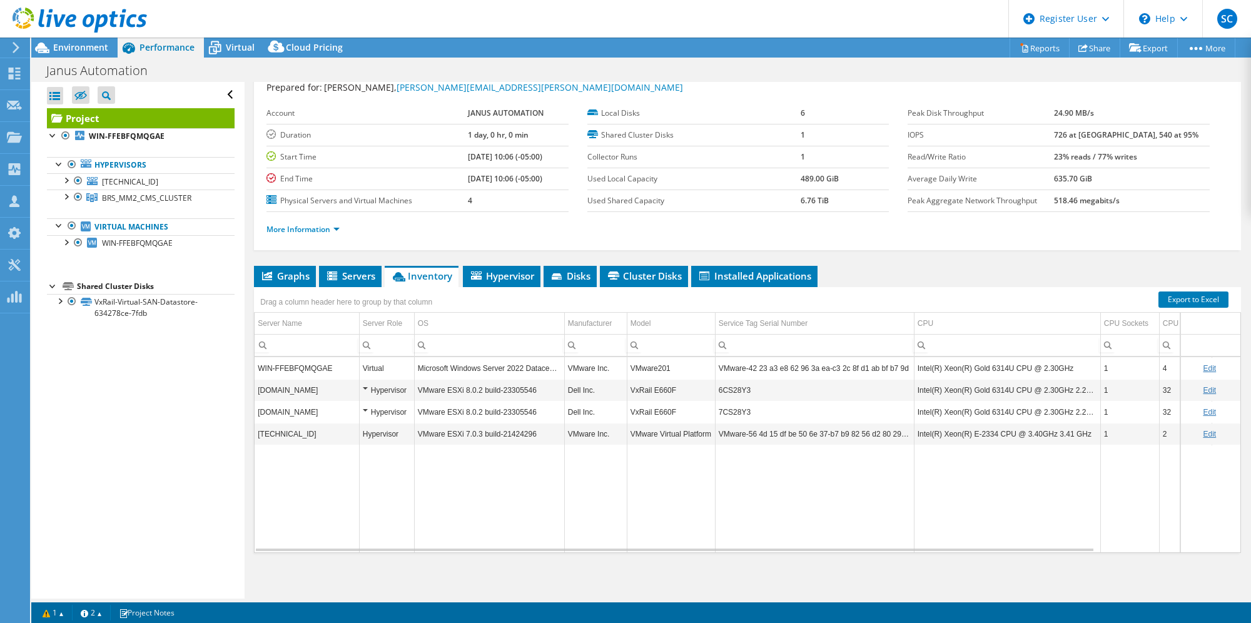
click at [520, 279] on li "Hypervisor" at bounding box center [502, 276] width 78 height 21
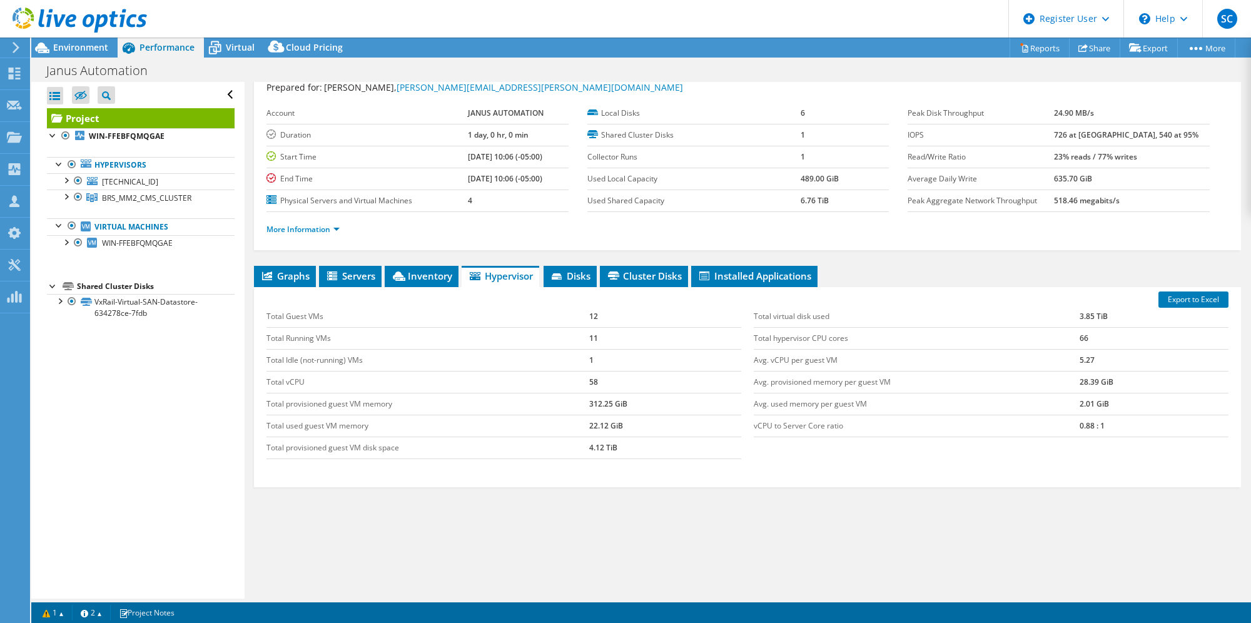
click at [71, 46] on span "Environment" at bounding box center [80, 47] width 55 height 12
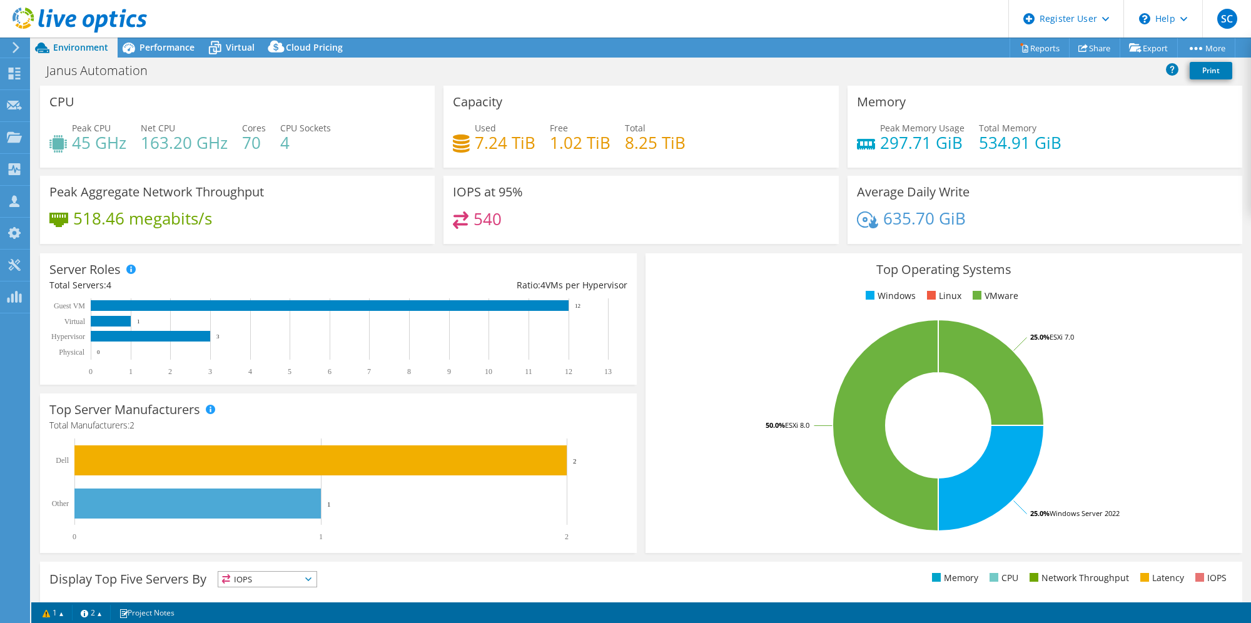
click at [157, 51] on span "Performance" at bounding box center [167, 47] width 55 height 12
